Goal: Task Accomplishment & Management: Manage account settings

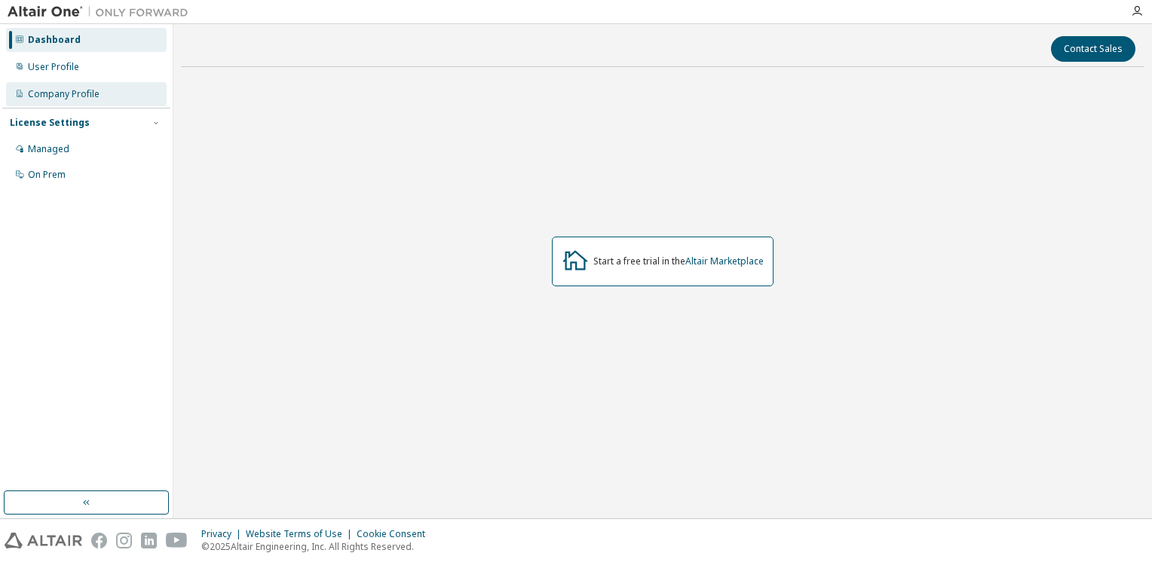
click at [66, 98] on div "Company Profile" at bounding box center [64, 94] width 72 height 12
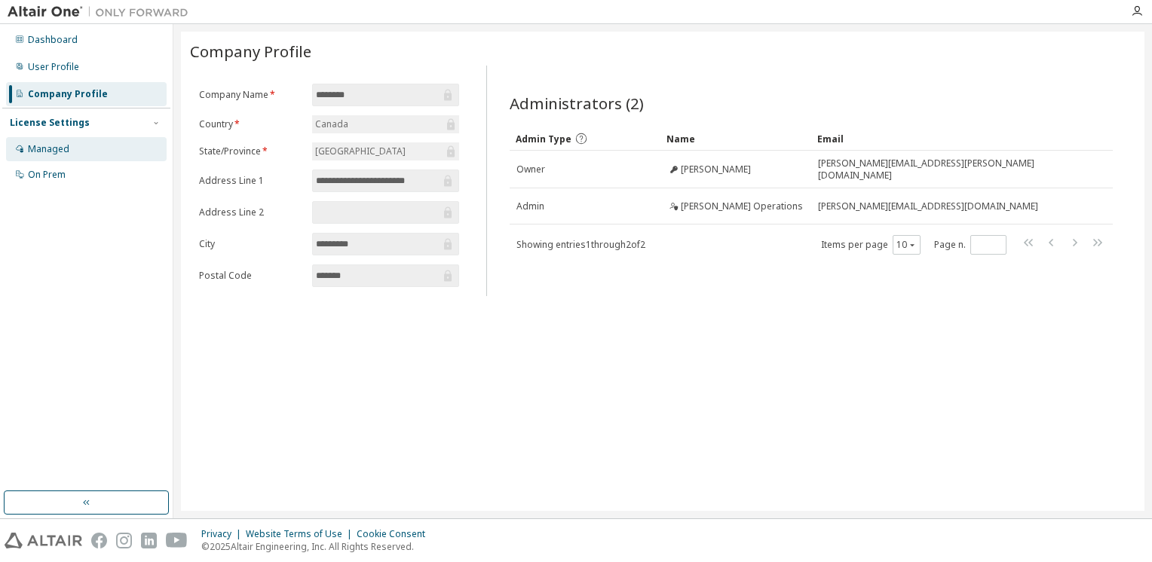
click at [89, 152] on div "Managed" at bounding box center [86, 149] width 161 height 24
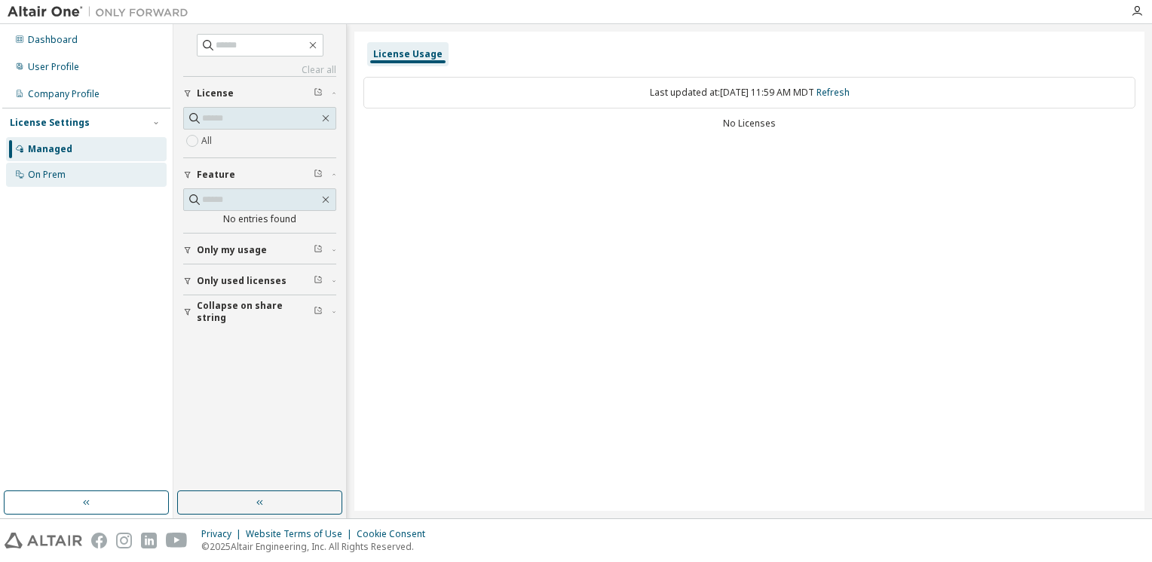
click at [84, 170] on div "On Prem" at bounding box center [86, 175] width 161 height 24
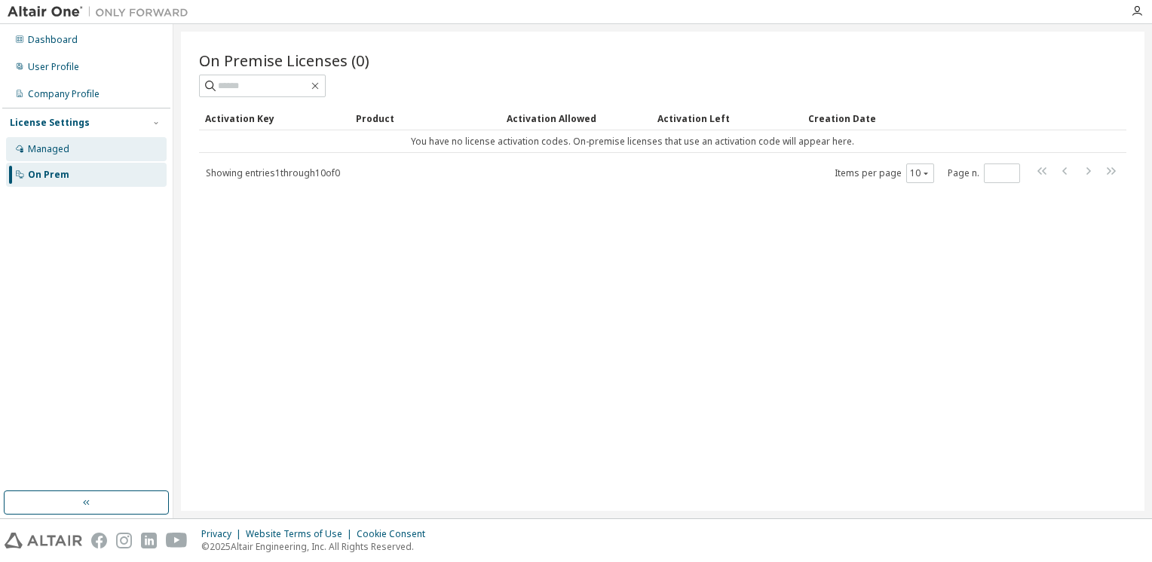
click at [86, 152] on div "Managed" at bounding box center [86, 149] width 161 height 24
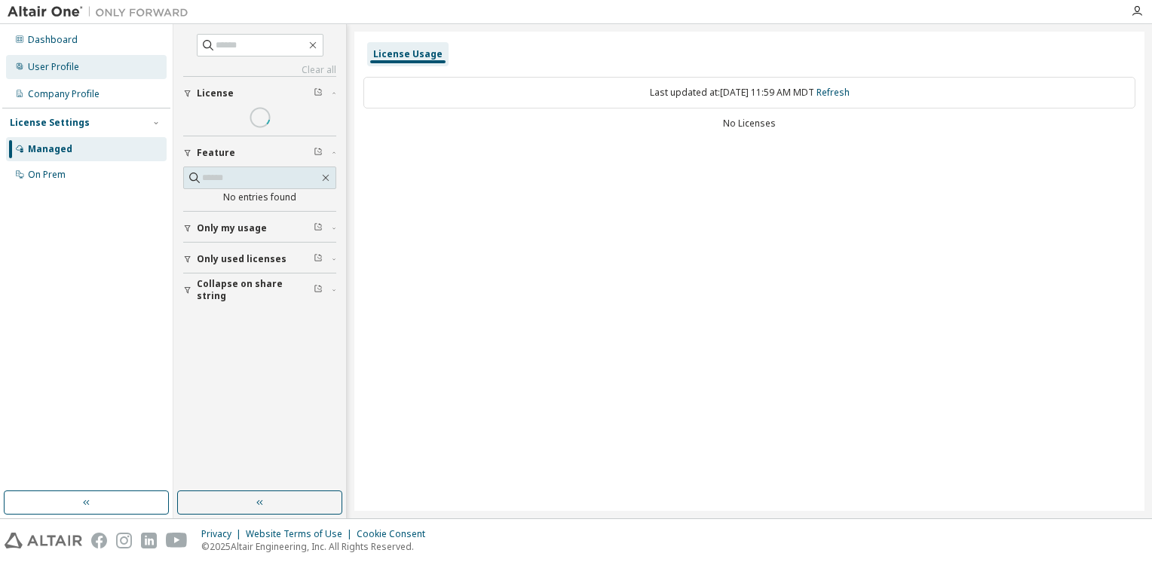
click at [78, 71] on div "User Profile" at bounding box center [86, 67] width 161 height 24
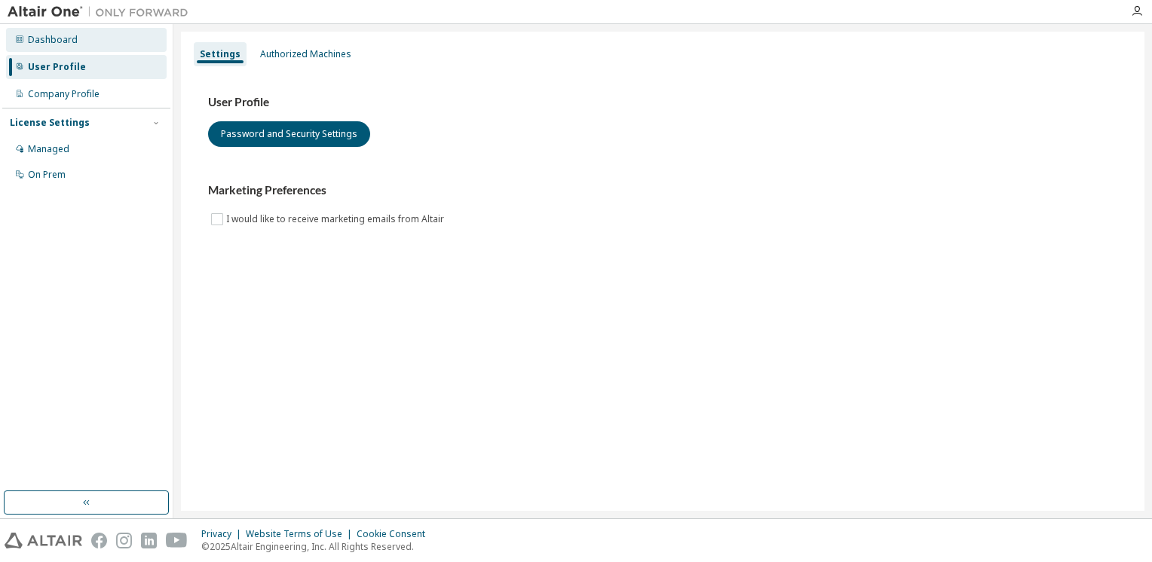
click at [81, 44] on div "Dashboard" at bounding box center [86, 40] width 161 height 24
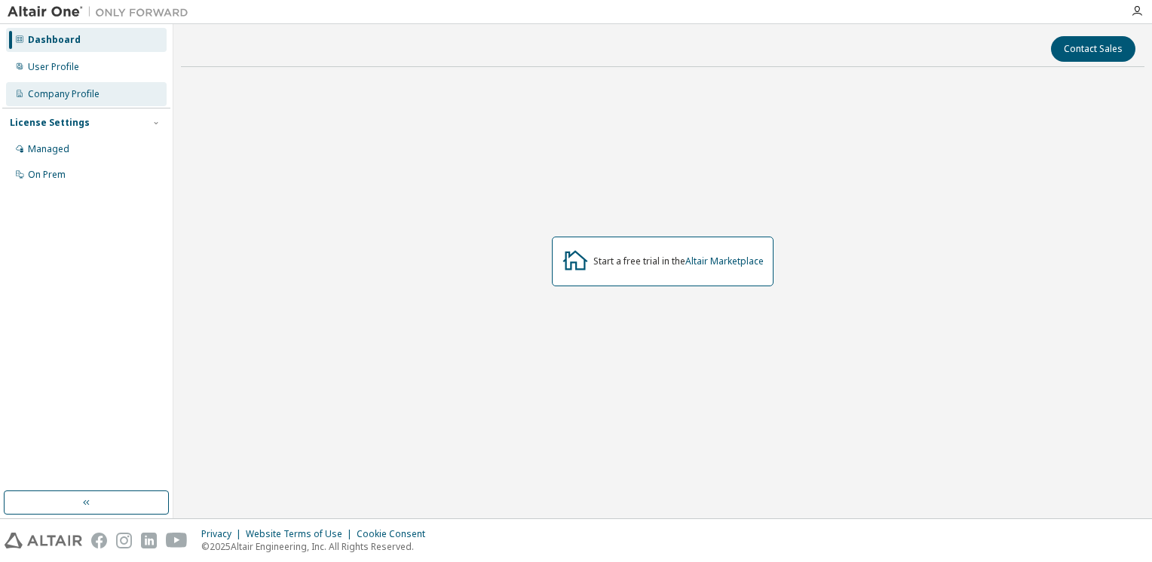
click at [78, 95] on div "Company Profile" at bounding box center [64, 94] width 72 height 12
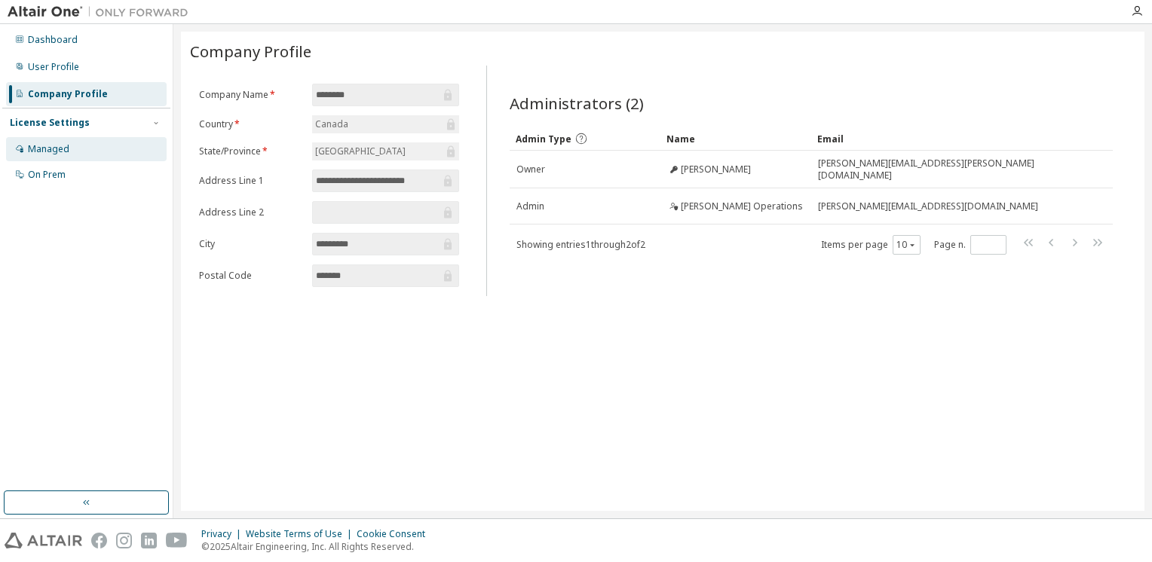
click at [60, 149] on div "Managed" at bounding box center [48, 149] width 41 height 12
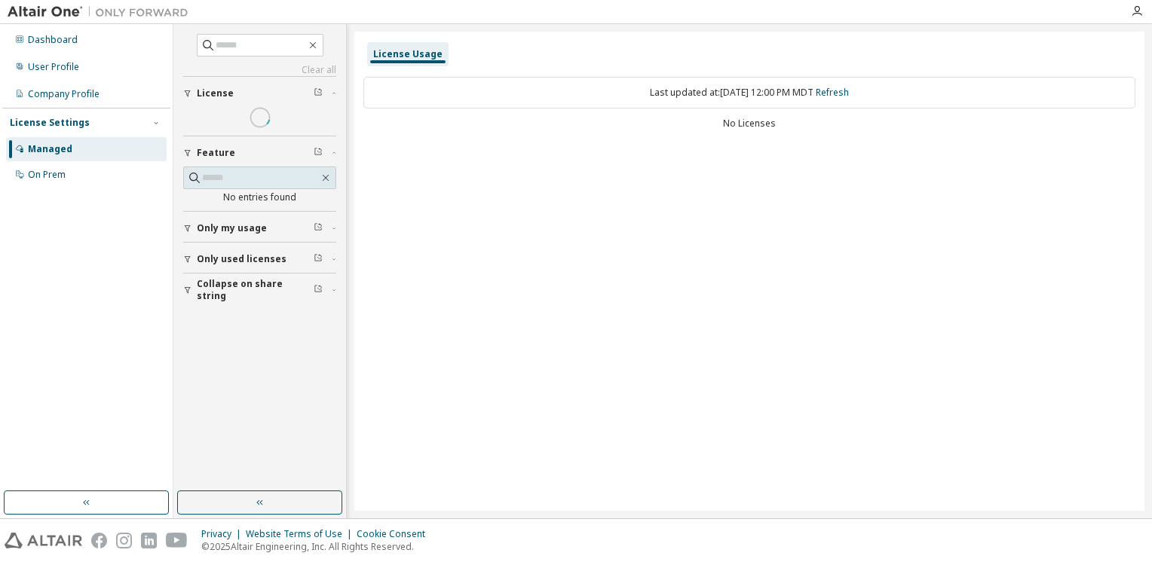
click at [406, 54] on div "License Usage" at bounding box center [407, 54] width 69 height 12
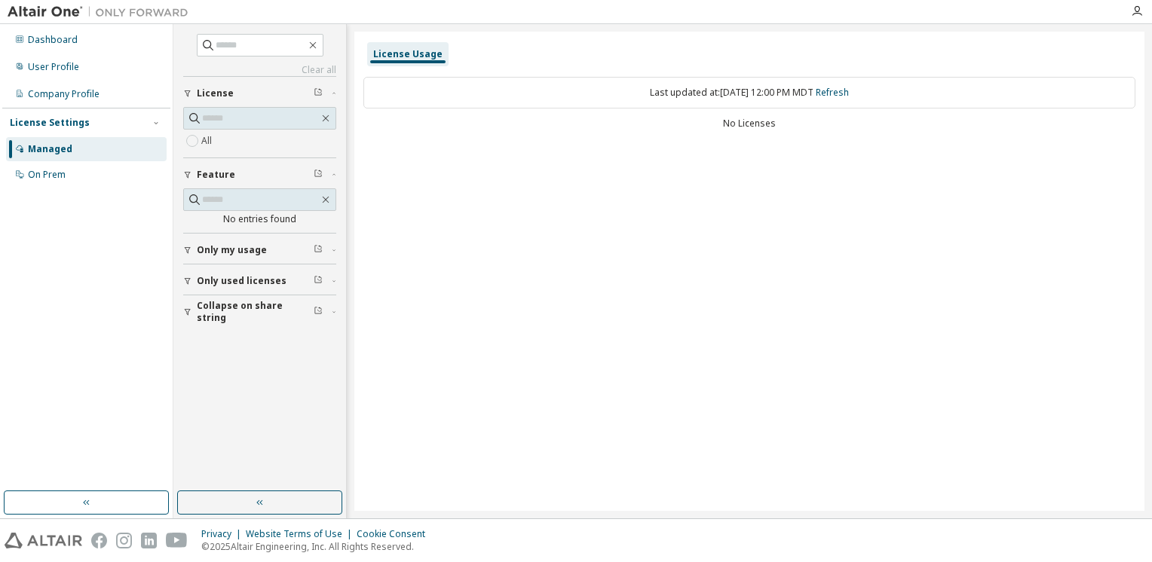
click at [412, 57] on div "License Usage" at bounding box center [407, 54] width 69 height 12
click at [244, 279] on span "Only used licenses" at bounding box center [242, 281] width 90 height 12
click at [243, 256] on button "Only my usage" at bounding box center [259, 250] width 153 height 33
drag, startPoint x: 776, startPoint y: 124, endPoint x: 715, endPoint y: 120, distance: 62.0
click at [715, 120] on div "No Licenses" at bounding box center [749, 124] width 772 height 12
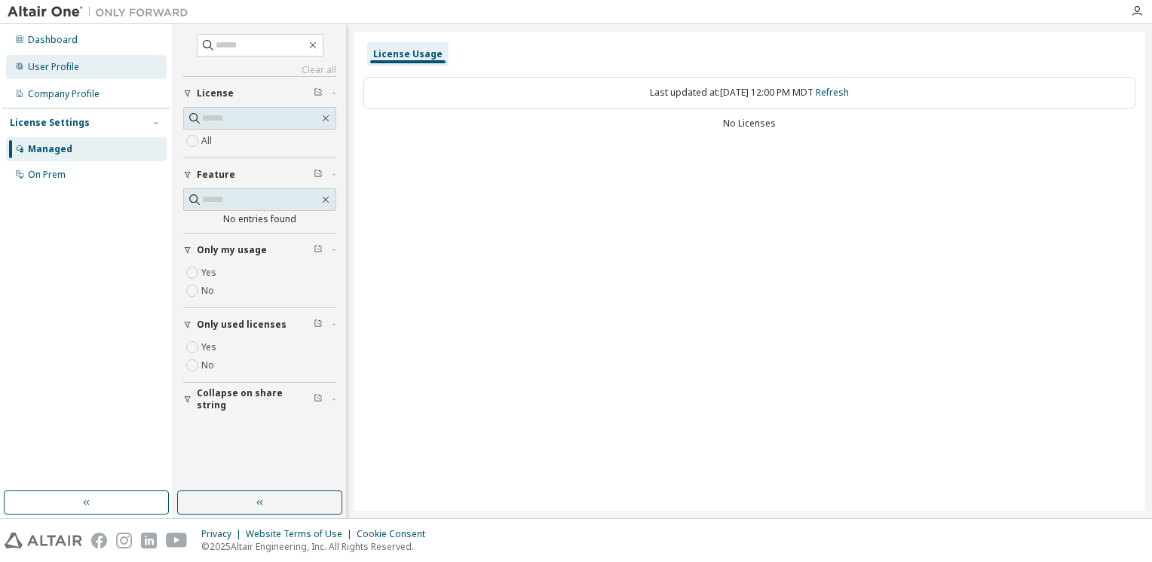
click at [75, 71] on div "User Profile" at bounding box center [53, 67] width 51 height 12
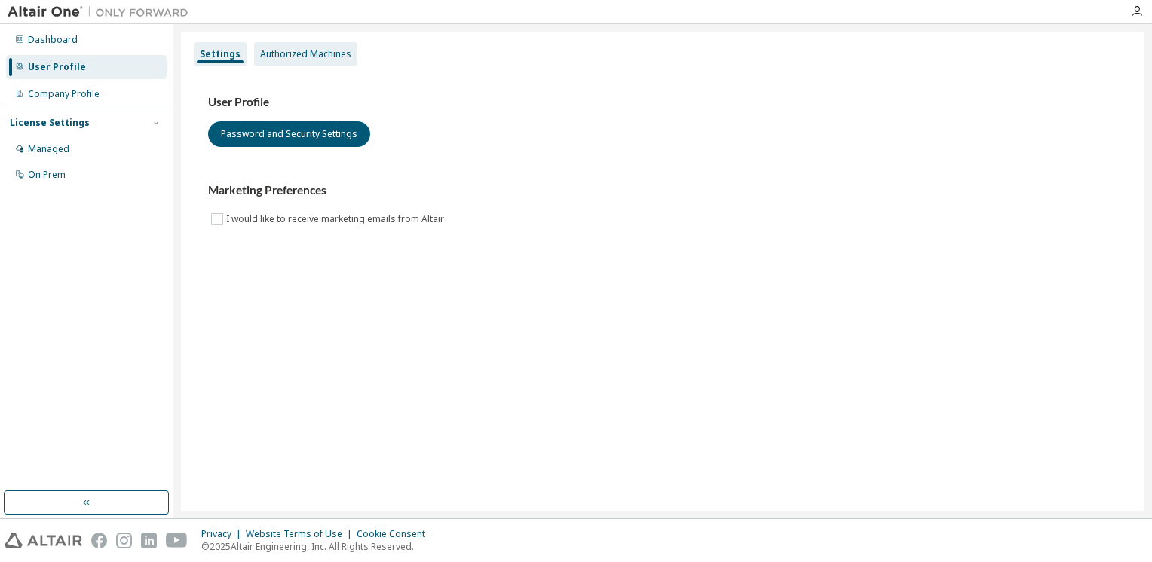
click at [319, 53] on div "Authorized Machines" at bounding box center [305, 54] width 91 height 12
